Goal: Information Seeking & Learning: Find specific fact

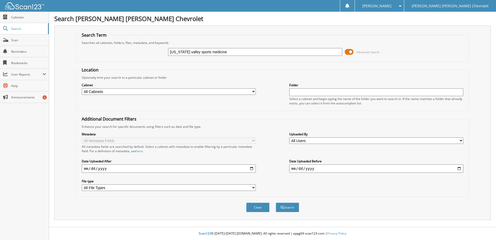
type input "[US_STATE] valley sports medicine"
click at [276, 202] on button "Search" at bounding box center [287, 207] width 23 height 10
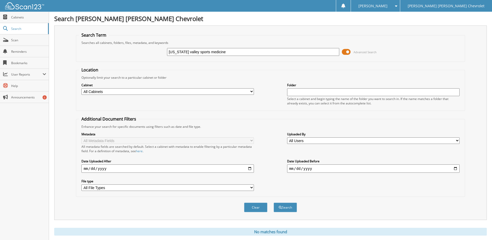
drag, startPoint x: 227, startPoint y: 51, endPoint x: 120, endPoint y: 51, distance: 106.2
click at [120, 51] on div "missouri valley sports medicine Advanced Search" at bounding box center [270, 52] width 383 height 14
type input "8"
type input "519236"
click at [274, 202] on button "Search" at bounding box center [285, 207] width 23 height 10
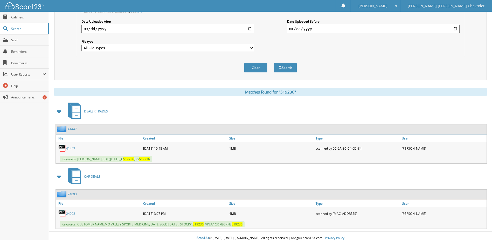
scroll to position [144, 0]
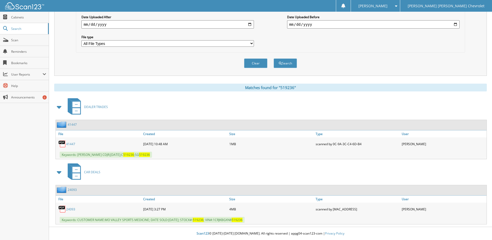
click at [71, 209] on link "24093" at bounding box center [70, 209] width 9 height 4
